Goal: Check status: Check status

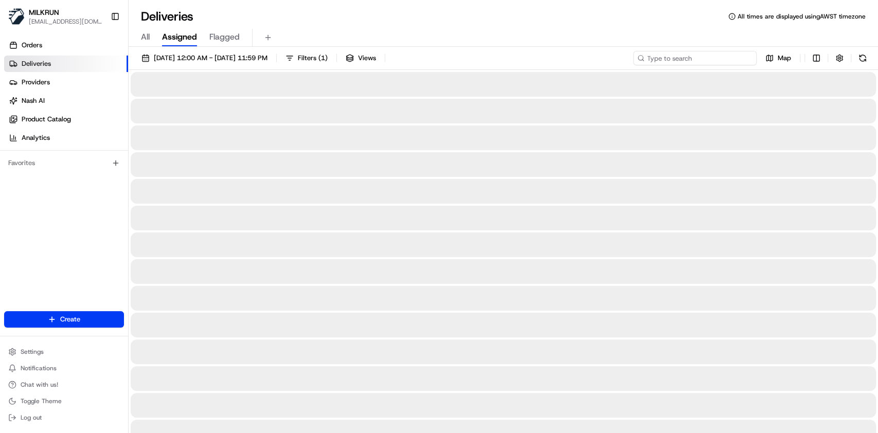
click at [701, 57] on input at bounding box center [694, 58] width 123 height 14
paste input "ce1e36f9-b8dc-4d09-990a-c2e24055970e"
type input "ce1e36f9-b8dc-4d09-990a-c2e24055970e"
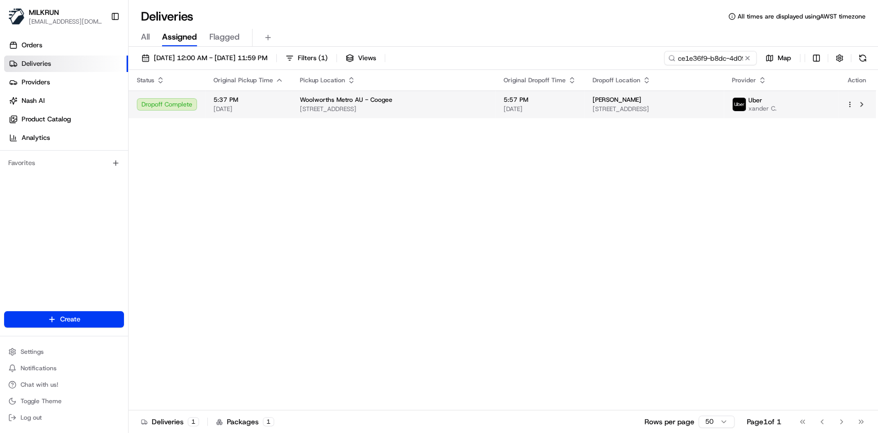
click at [548, 98] on span "5:57 PM" at bounding box center [539, 100] width 72 height 8
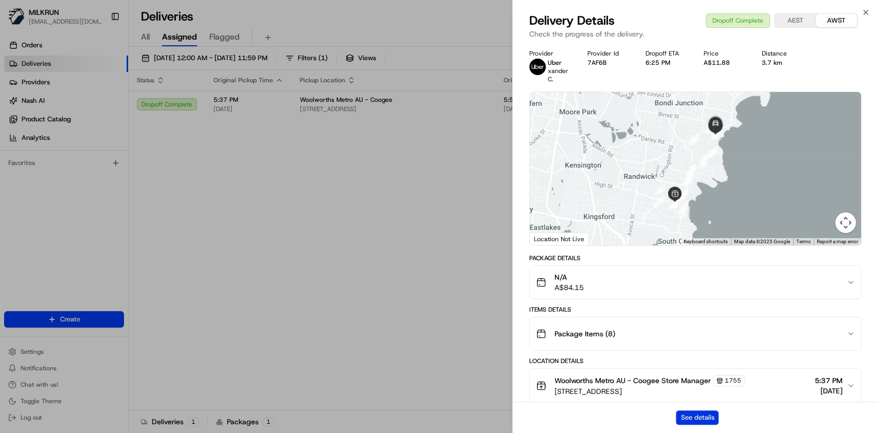
click at [699, 416] on button "See details" at bounding box center [697, 417] width 43 height 14
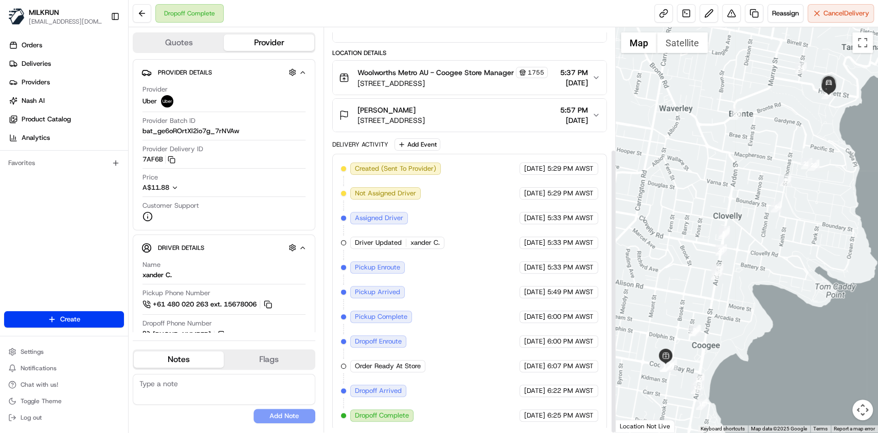
scroll to position [173, 0]
